Goal: Navigation & Orientation: Understand site structure

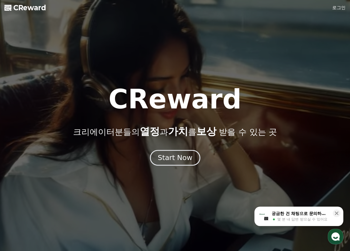
click at [177, 157] on div "Start Now" at bounding box center [175, 157] width 34 height 9
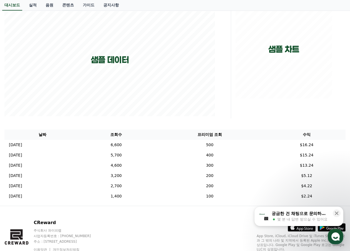
scroll to position [31, 0]
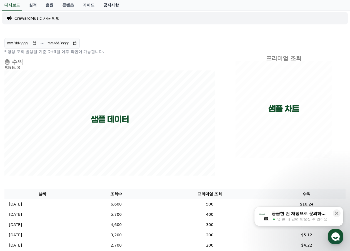
click at [107, 7] on link "공지사항" at bounding box center [111, 5] width 24 height 11
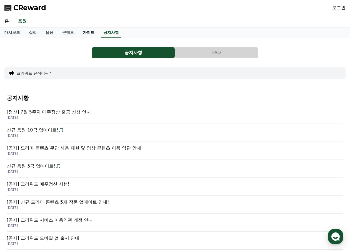
click at [92, 32] on link "가이드" at bounding box center [88, 32] width 21 height 11
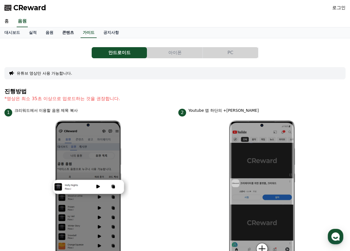
click at [69, 30] on link "콘텐츠" at bounding box center [68, 32] width 21 height 11
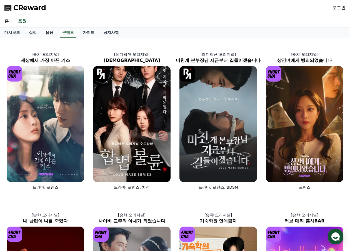
click at [50, 32] on link "음원" at bounding box center [49, 32] width 17 height 11
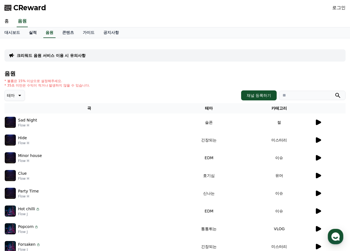
click at [34, 31] on link "실적" at bounding box center [32, 32] width 17 height 11
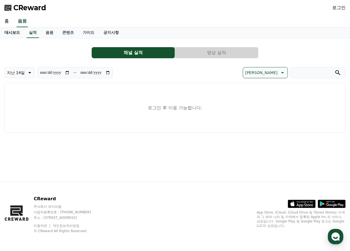
click at [8, 31] on link "대시보드" at bounding box center [12, 32] width 24 height 11
